Goal: Task Accomplishment & Management: Manage account settings

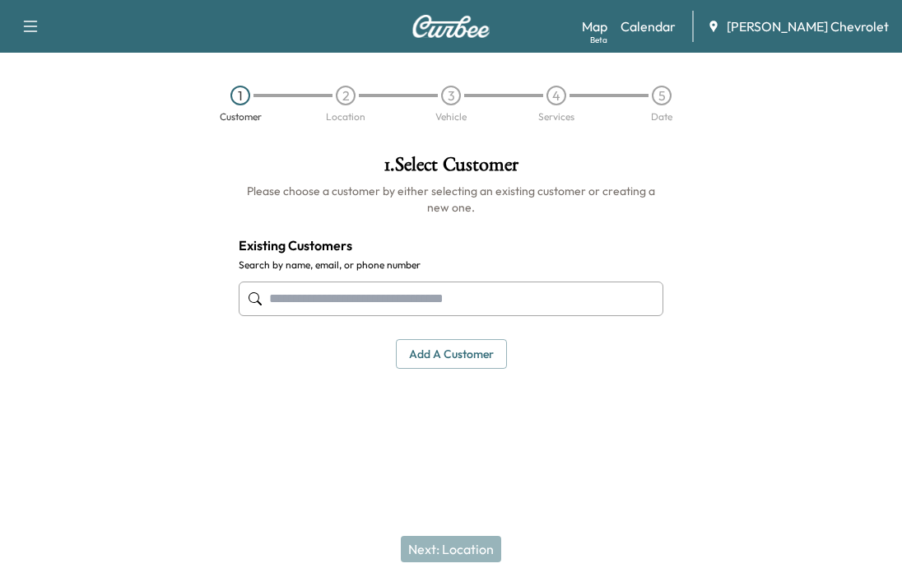
click at [657, 24] on link "Calendar" at bounding box center [648, 26] width 55 height 20
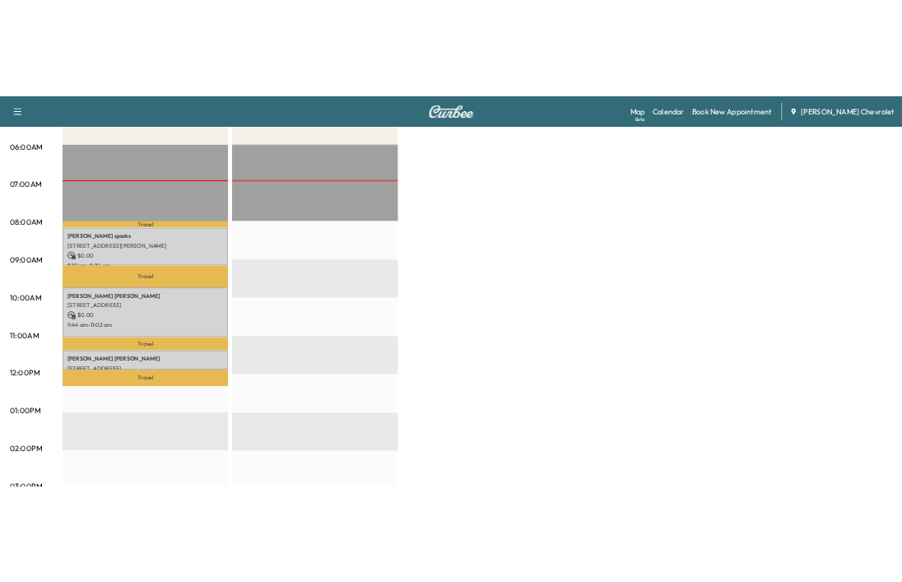
scroll to position [329, 0]
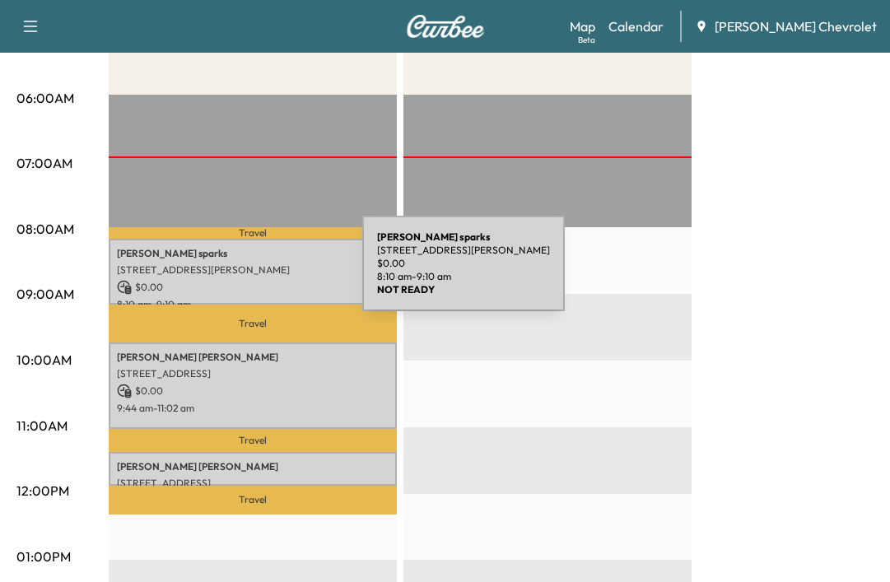
click at [239, 273] on p "[STREET_ADDRESS][PERSON_NAME]" at bounding box center [253, 269] width 272 height 13
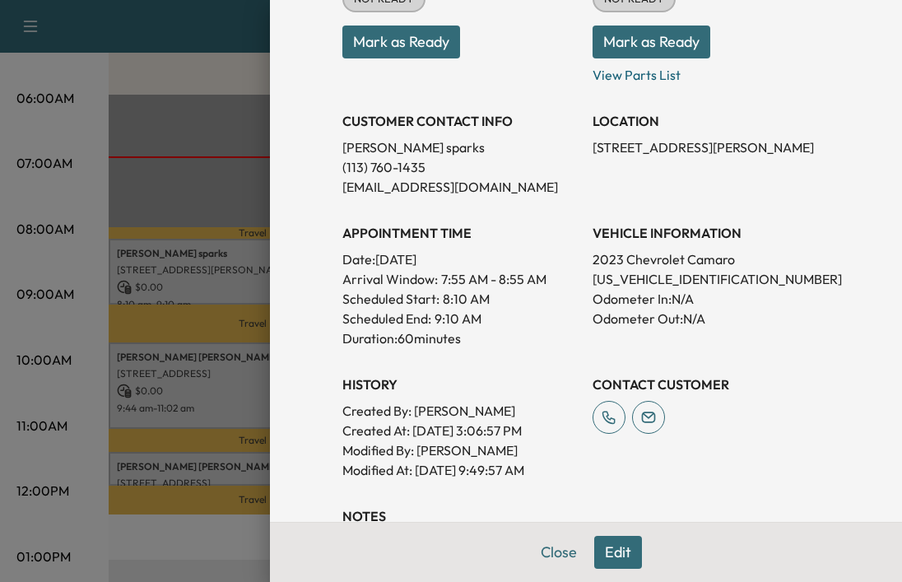
scroll to position [432, 0]
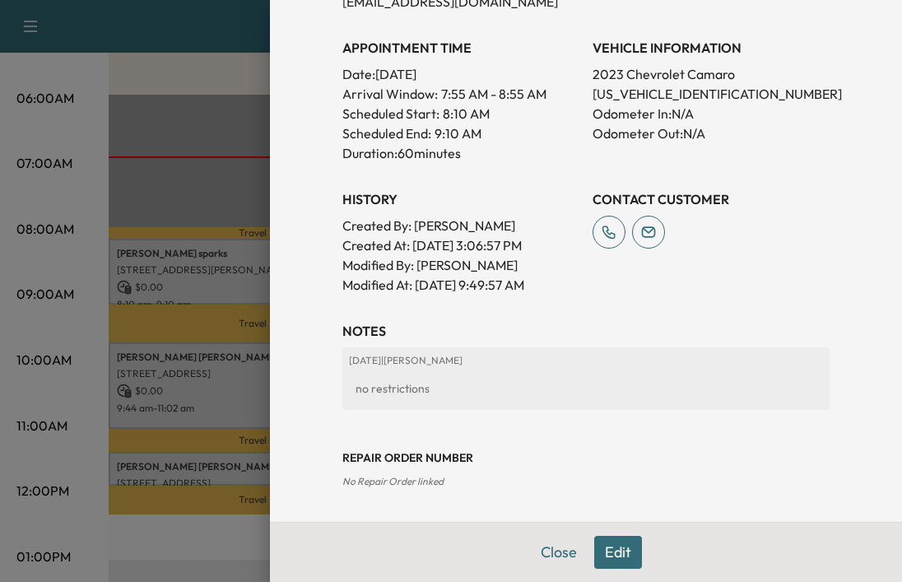
click at [645, 91] on p "[US_VEHICLE_IDENTIFICATION_NUMBER]" at bounding box center [711, 94] width 237 height 20
copy p "[US_VEHICLE_IDENTIFICATION_NUMBER]"
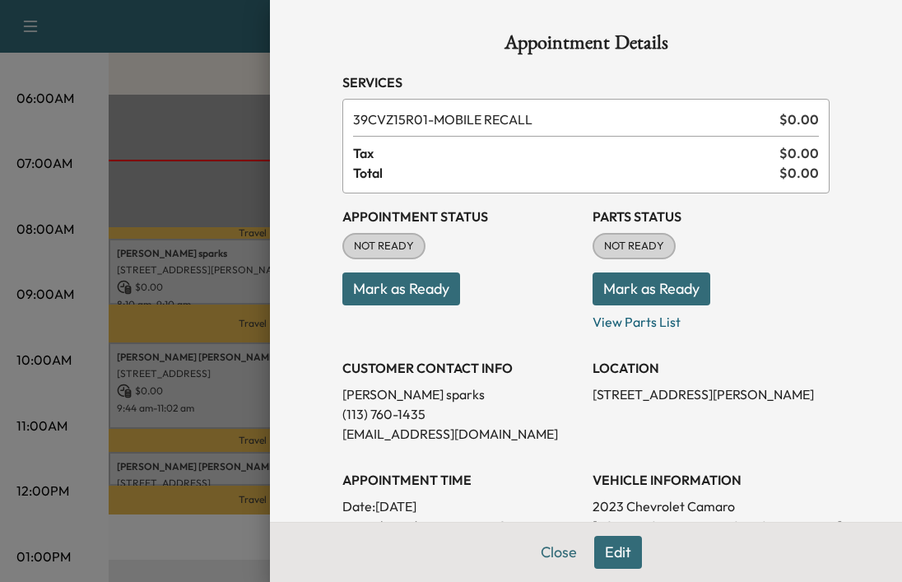
click at [417, 299] on button "Mark as Ready" at bounding box center [401, 288] width 118 height 33
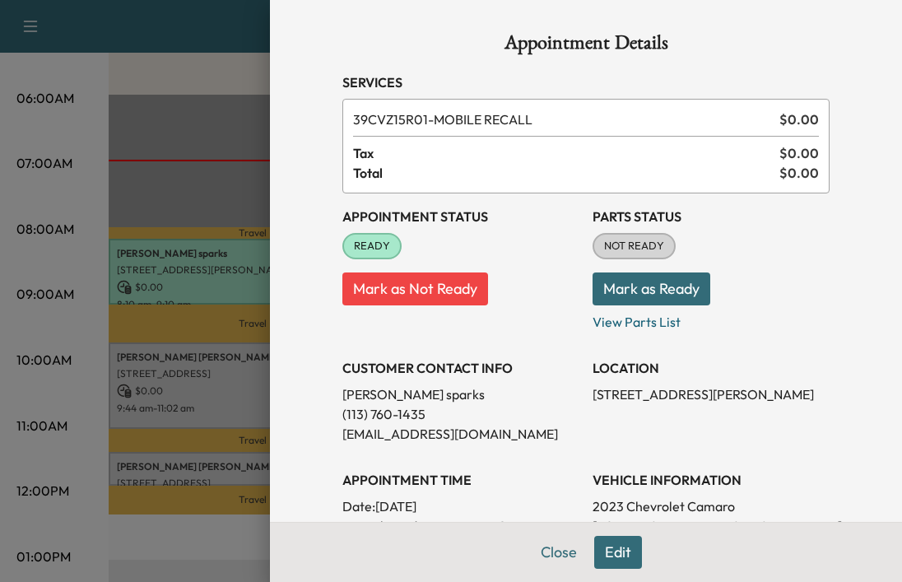
click at [282, 337] on div "Appointment Details Services 39CVZ15R01 - MOBILE RECALL $ 0.00 Tax $ 0.00 Total…" at bounding box center [586, 291] width 632 height 582
click at [658, 295] on button "Mark as Ready" at bounding box center [652, 288] width 118 height 33
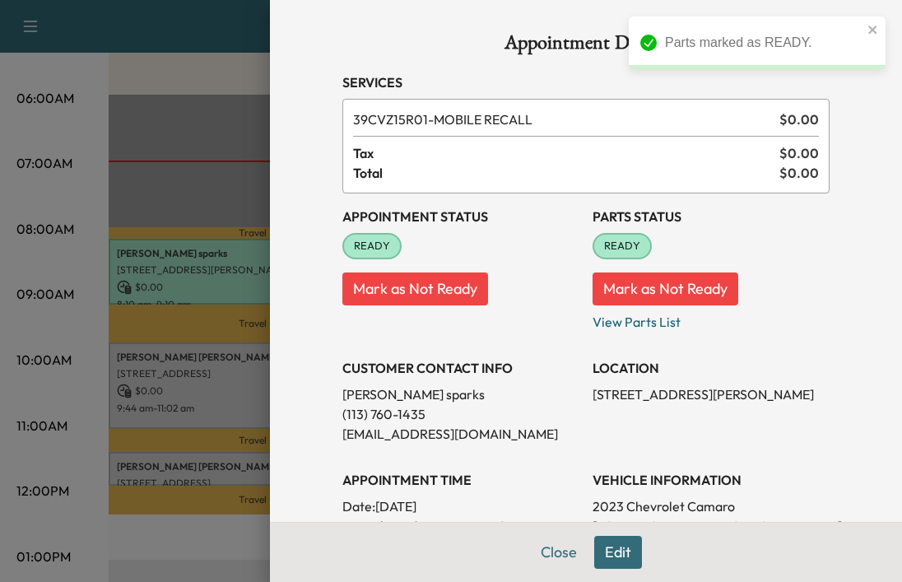
click at [5, 403] on div at bounding box center [451, 291] width 902 height 582
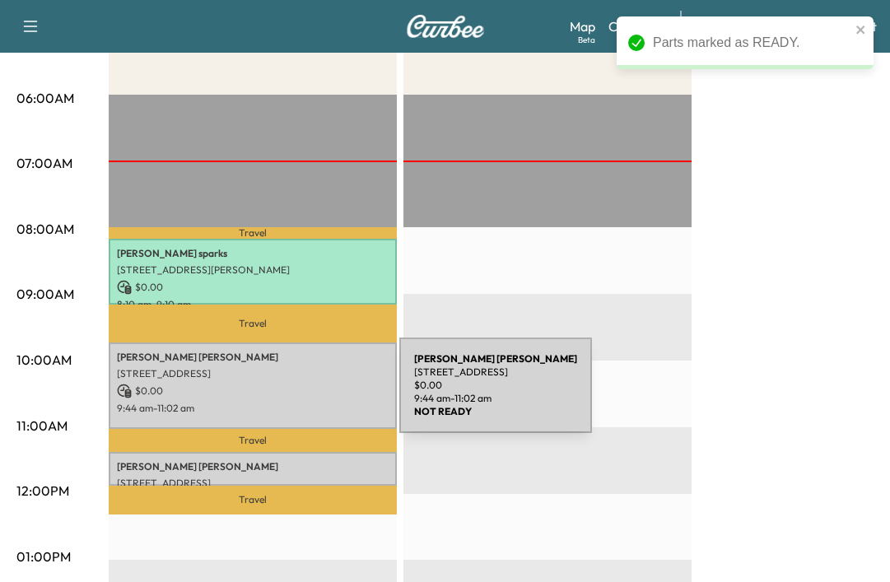
click at [269, 386] on p "$ 0.00" at bounding box center [253, 391] width 272 height 15
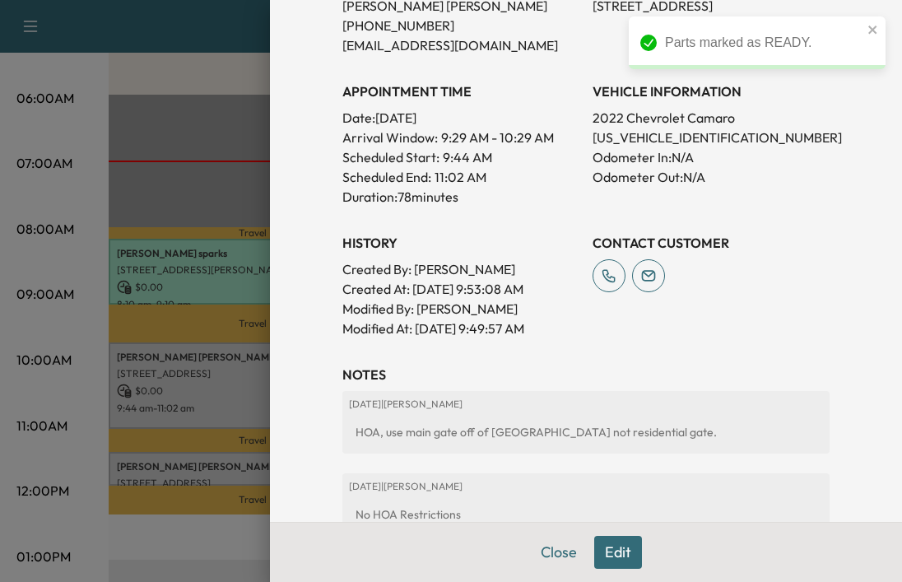
scroll to position [412, 0]
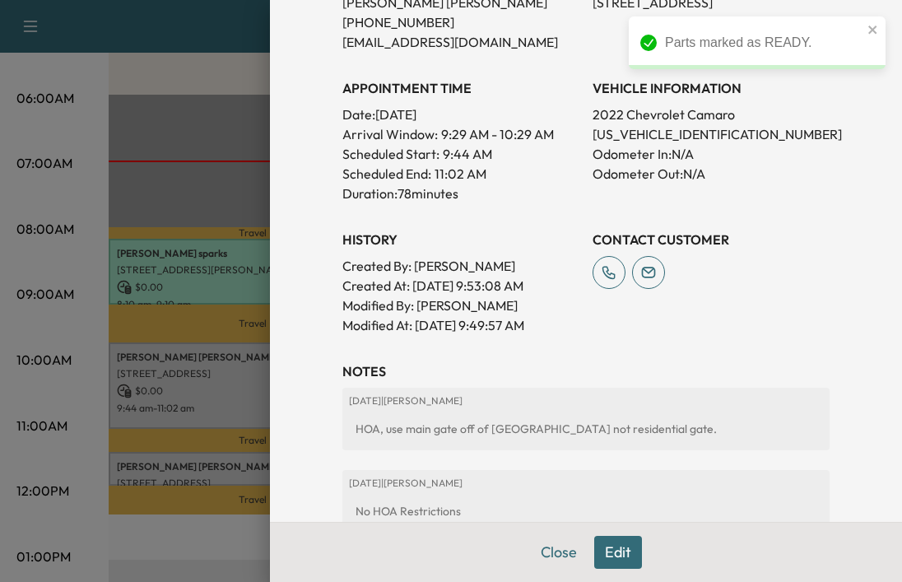
click at [641, 132] on p "[US_VEHICLE_IDENTIFICATION_NUMBER]" at bounding box center [711, 134] width 237 height 20
copy p "[US_VEHICLE_IDENTIFICATION_NUMBER]"
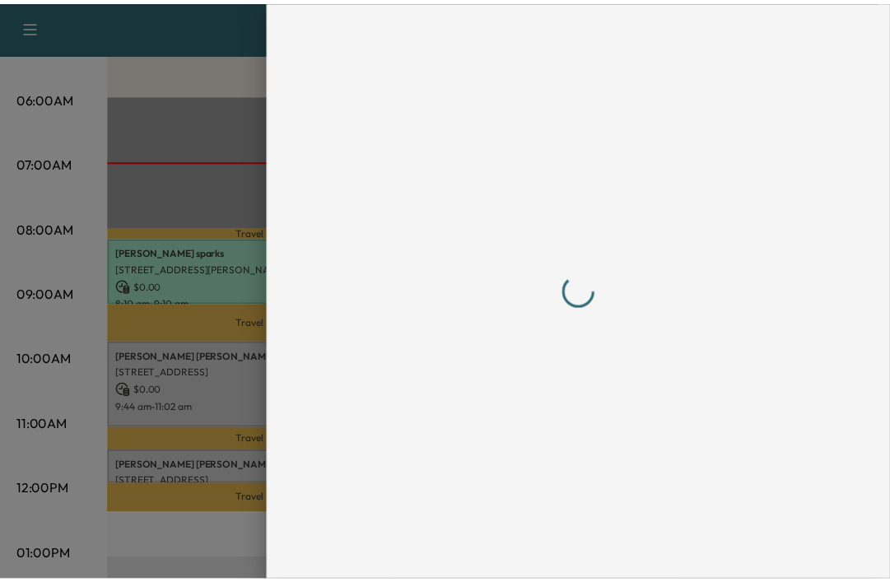
scroll to position [0, 0]
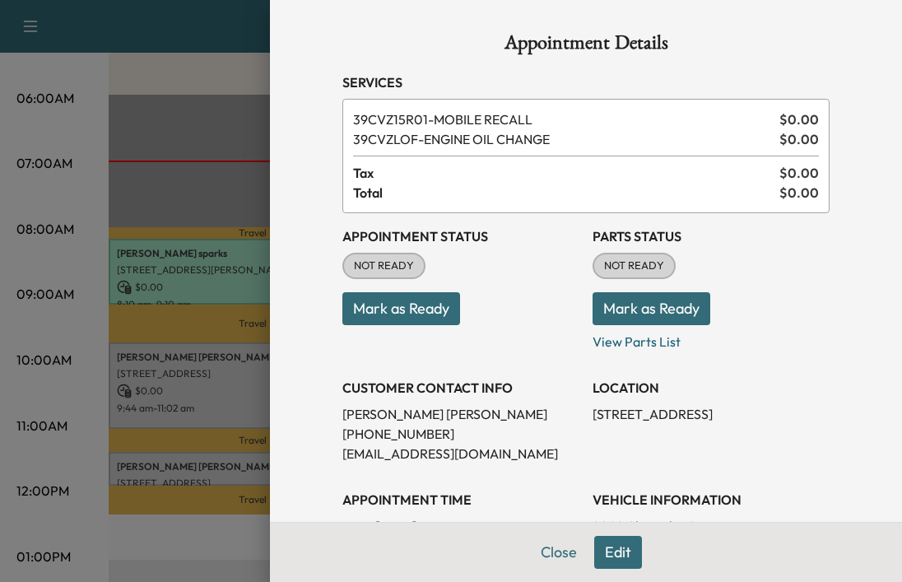
click at [421, 299] on button "Mark as Ready" at bounding box center [401, 308] width 118 height 33
click at [656, 308] on button "Mark as Ready" at bounding box center [652, 308] width 118 height 33
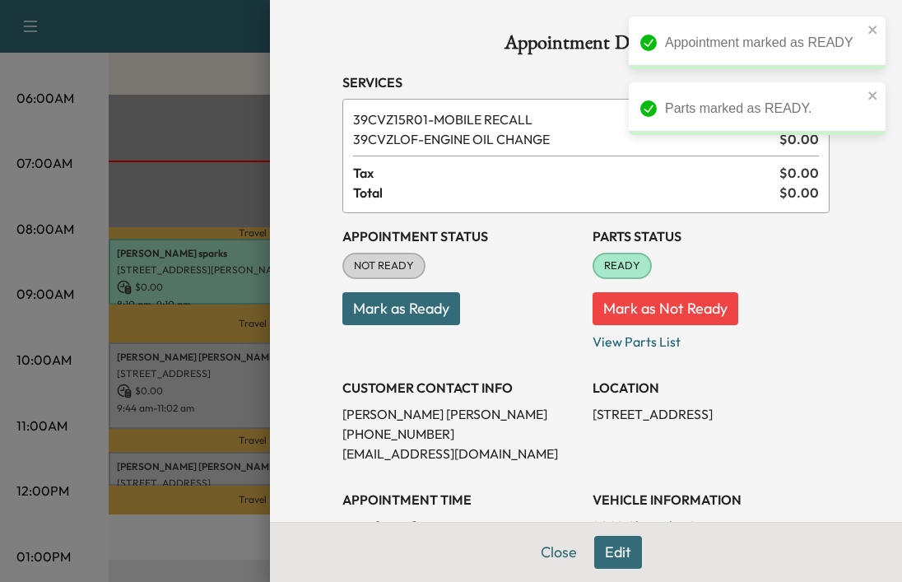
click at [158, 468] on div at bounding box center [451, 291] width 902 height 582
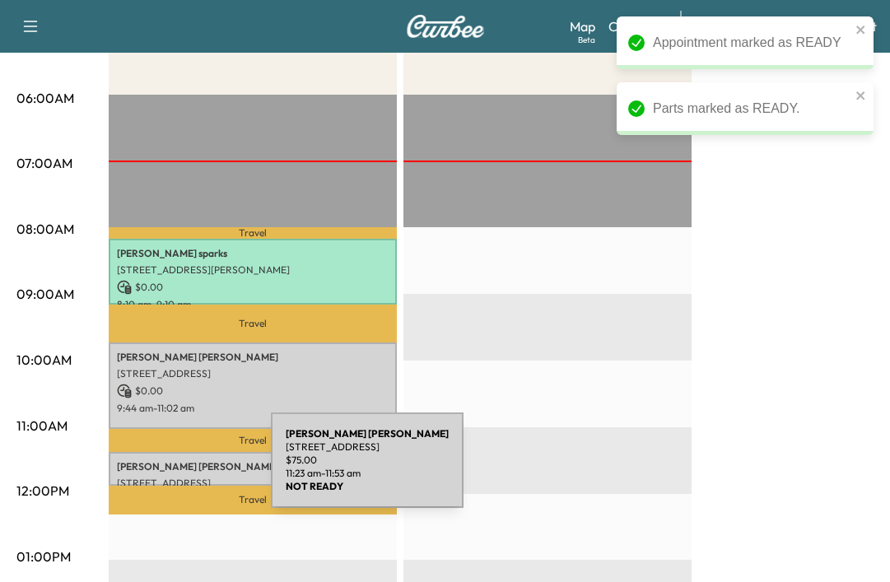
click at [147, 470] on div "[PERSON_NAME] [STREET_ADDRESS] $ 75.00 11:23 am - 11:53 am" at bounding box center [253, 468] width 288 height 33
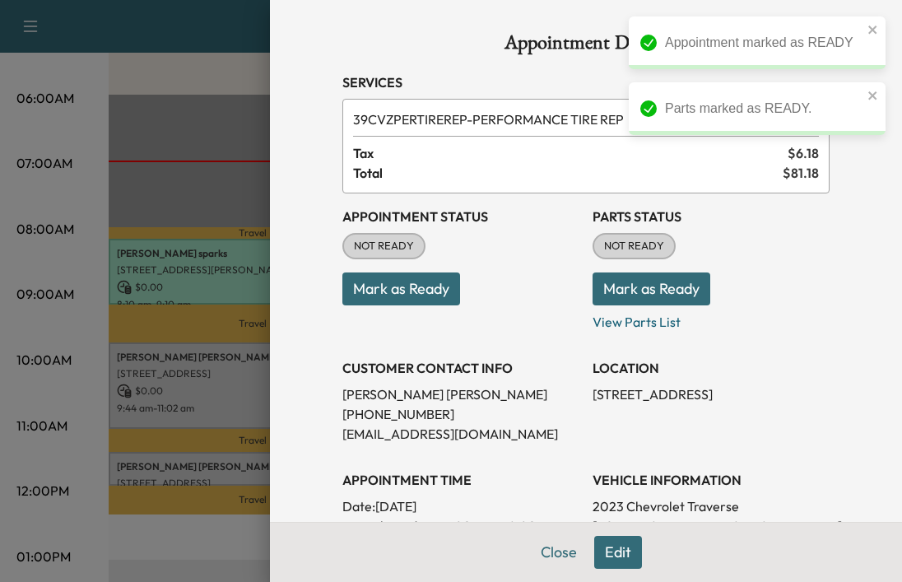
click at [399, 290] on button "Mark as Ready" at bounding box center [401, 288] width 118 height 33
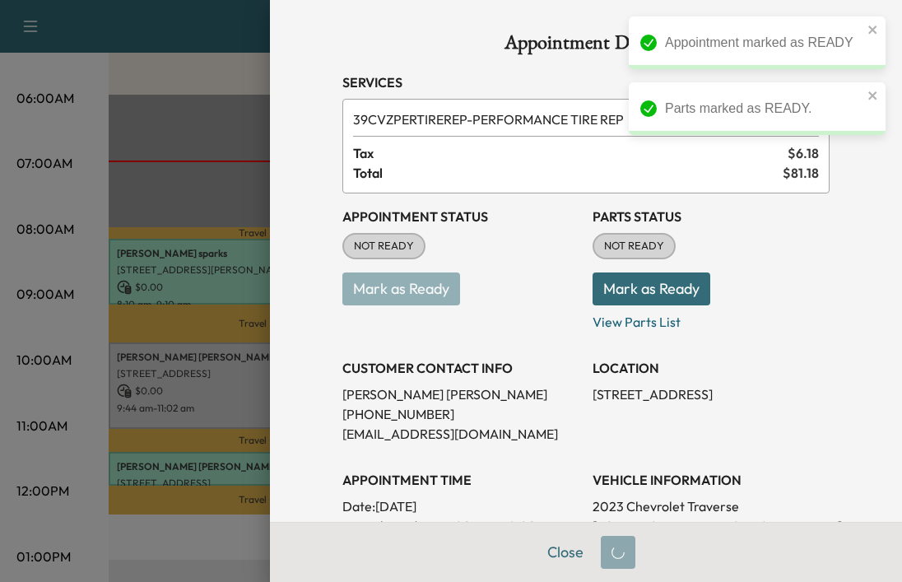
click at [659, 296] on button "Mark as Ready" at bounding box center [652, 288] width 118 height 33
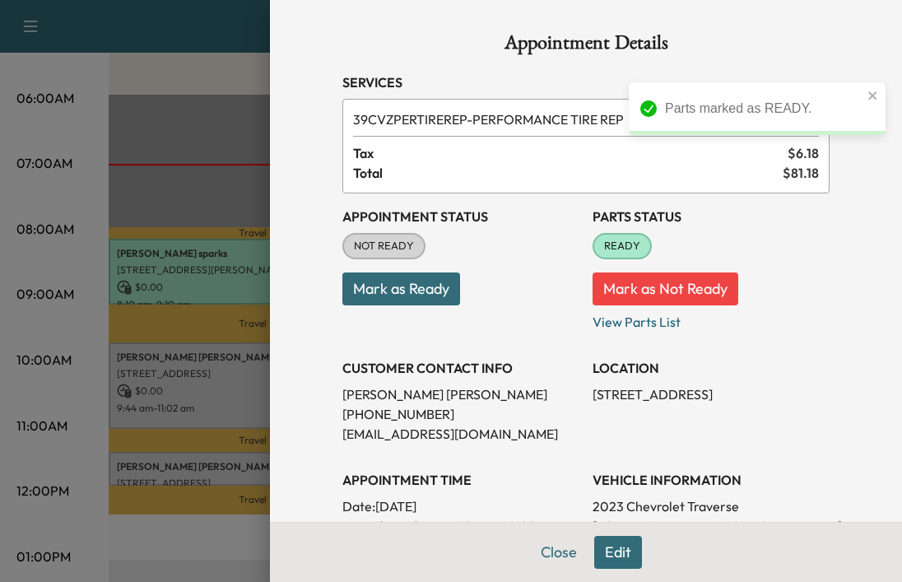
click at [153, 325] on div at bounding box center [451, 291] width 902 height 582
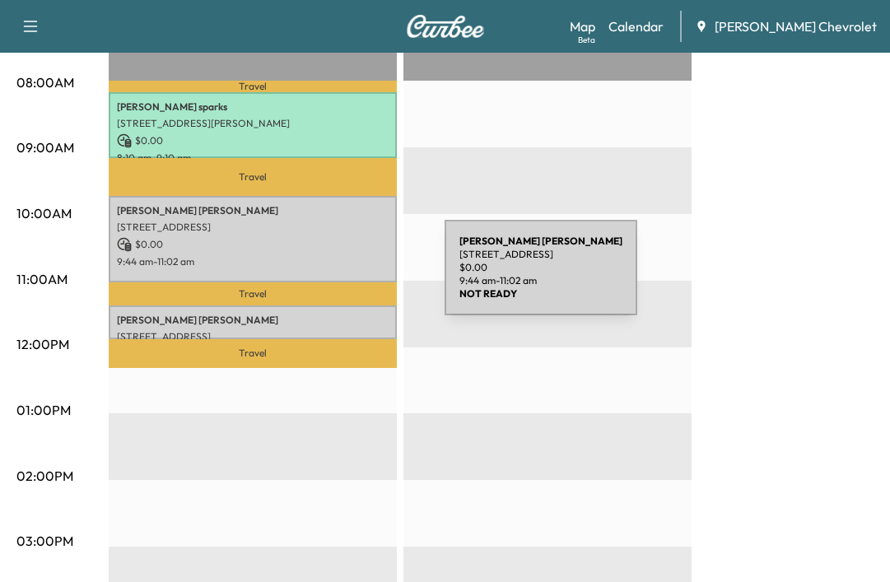
scroll to position [494, 0]
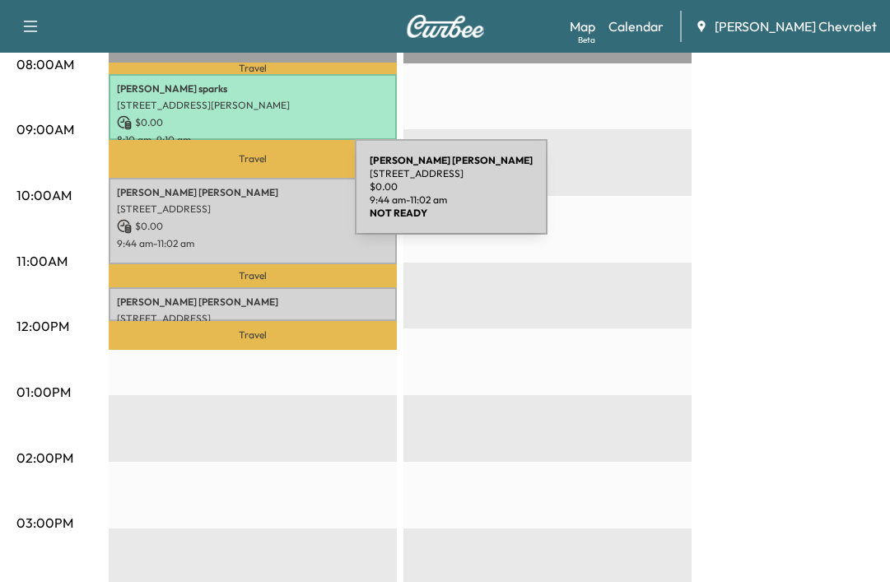
click at [231, 197] on div "[PERSON_NAME] [STREET_ADDRESS] $ 0.00 9:44 am - 11:02 am" at bounding box center [253, 221] width 288 height 86
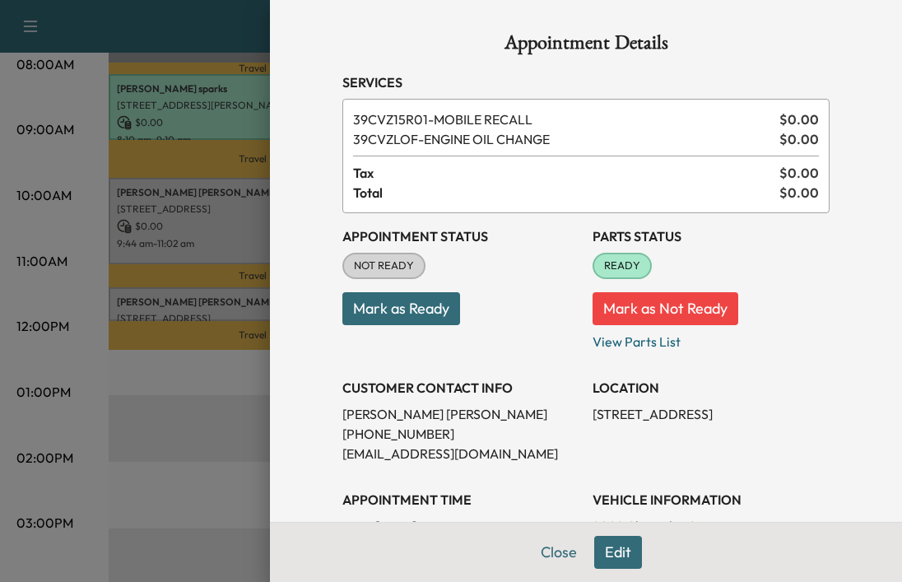
click at [393, 310] on button "Mark as Ready" at bounding box center [401, 308] width 118 height 33
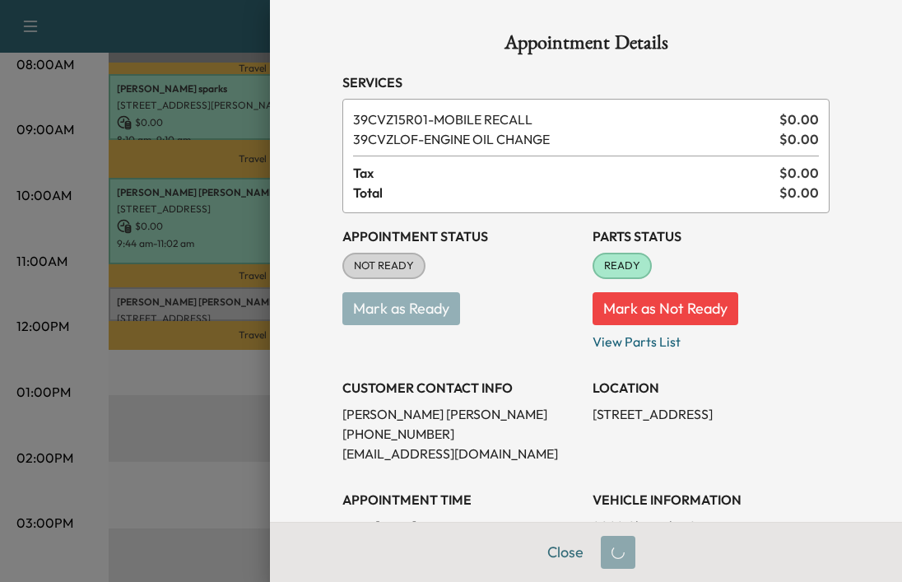
click at [175, 457] on div at bounding box center [451, 291] width 902 height 582
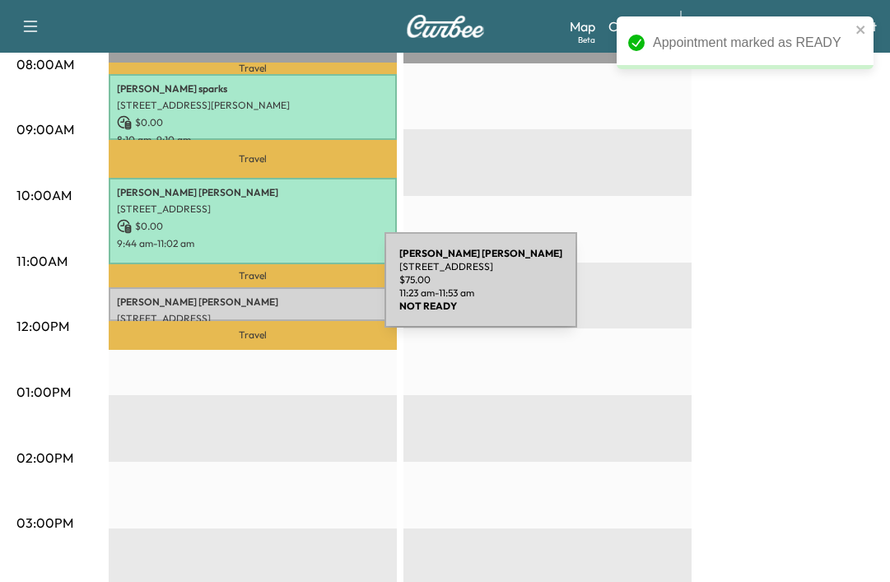
click at [261, 290] on div "[PERSON_NAME] [STREET_ADDRESS] $ 75.00 11:23 am - 11:53 am" at bounding box center [253, 303] width 288 height 33
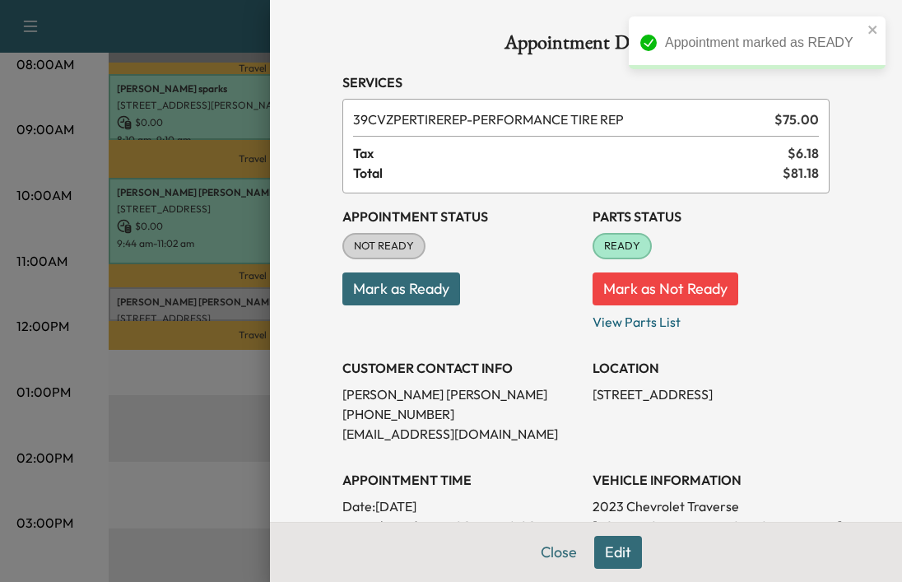
click at [403, 291] on button "Mark as Ready" at bounding box center [401, 288] width 118 height 33
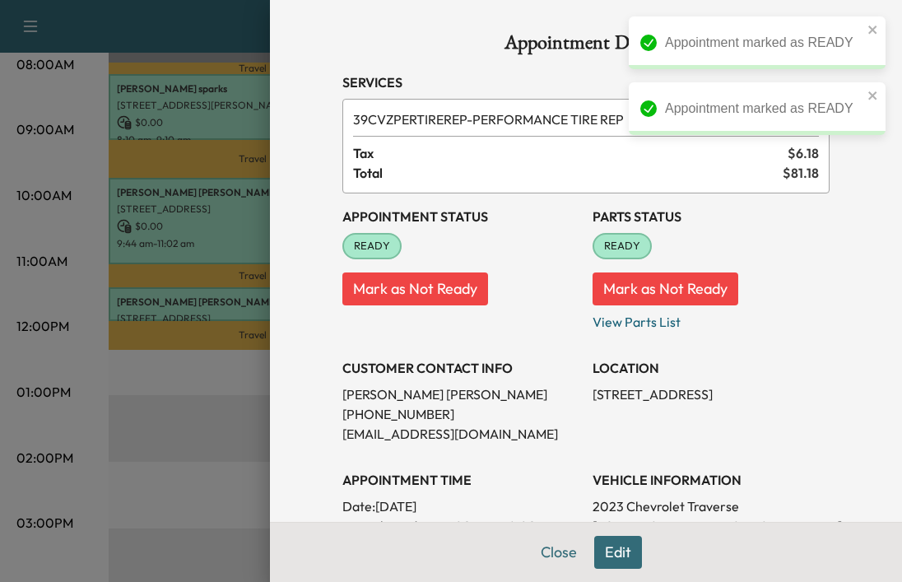
click at [161, 495] on div at bounding box center [451, 291] width 902 height 582
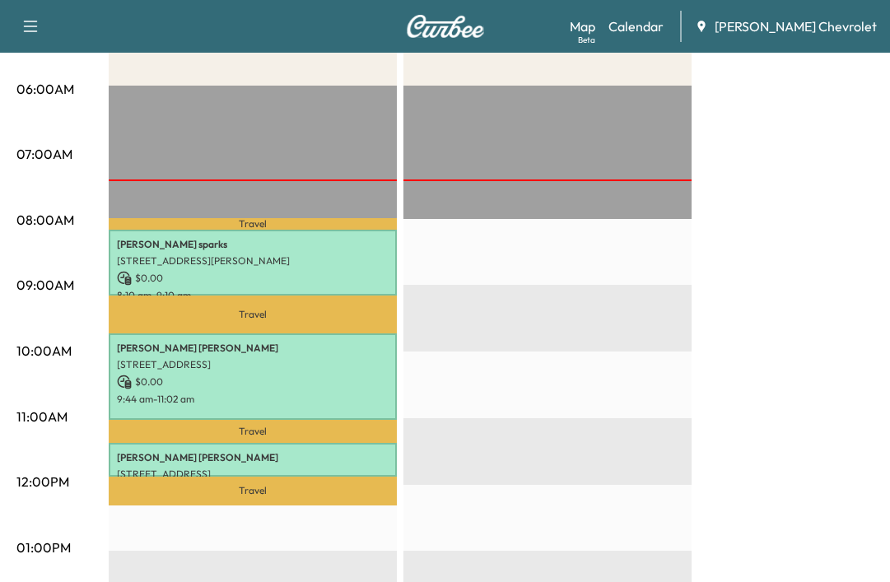
scroll to position [82, 0]
